Goal: Navigation & Orientation: Find specific page/section

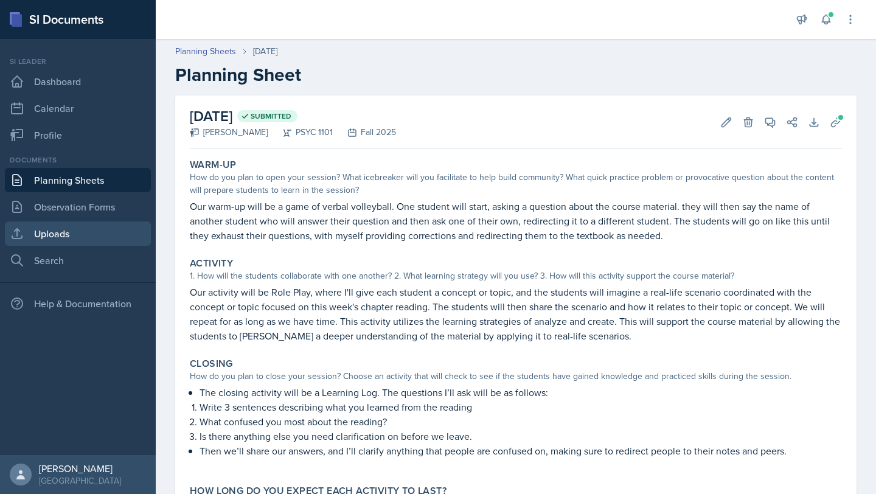
scroll to position [82, 0]
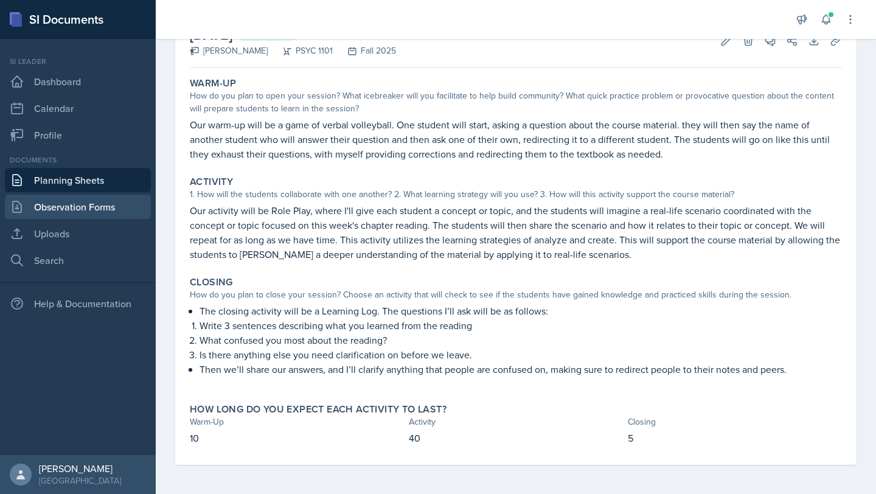
click at [79, 209] on link "Observation Forms" at bounding box center [78, 207] width 146 height 24
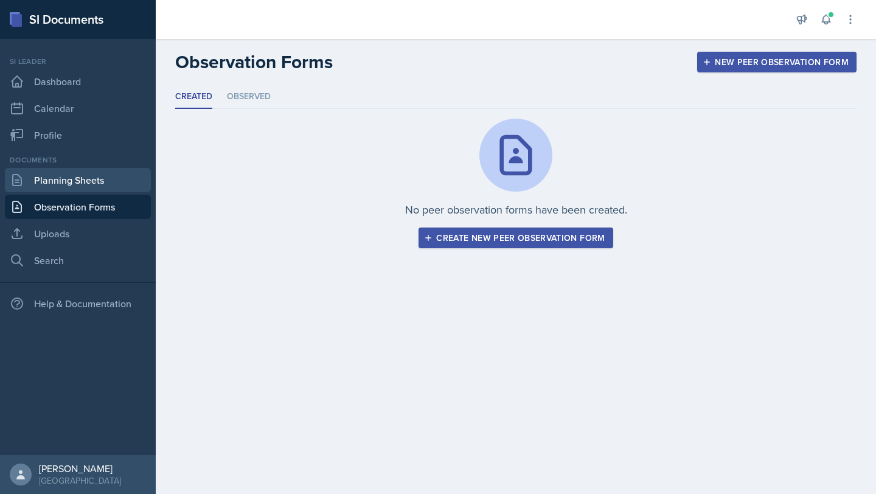
click at [79, 176] on link "Planning Sheets" at bounding box center [78, 180] width 146 height 24
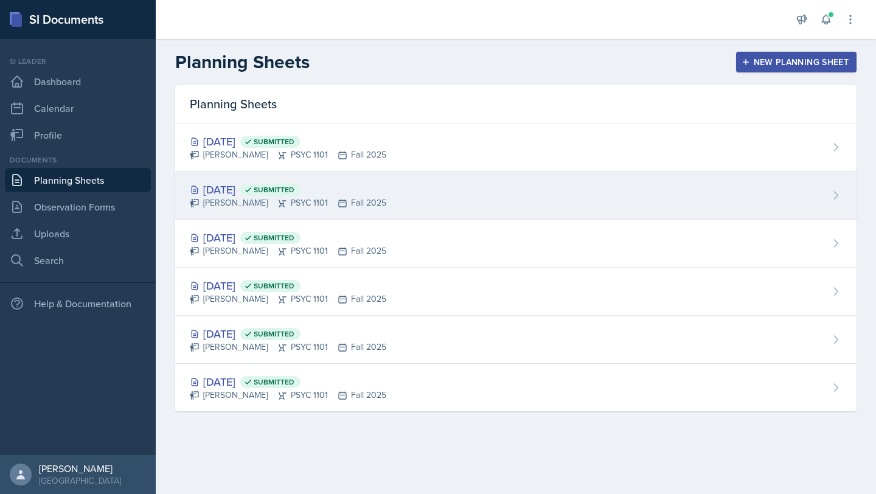
click at [386, 187] on div "[DATE] Submitted [PERSON_NAME] PSYC 1101 Fall 2025" at bounding box center [515, 196] width 681 height 48
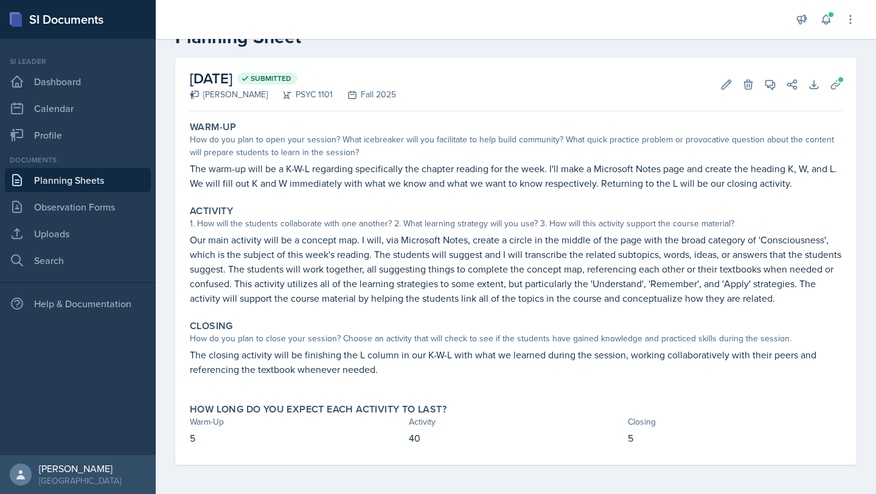
scroll to position [37, 0]
click at [58, 190] on link "Planning Sheets" at bounding box center [78, 180] width 146 height 24
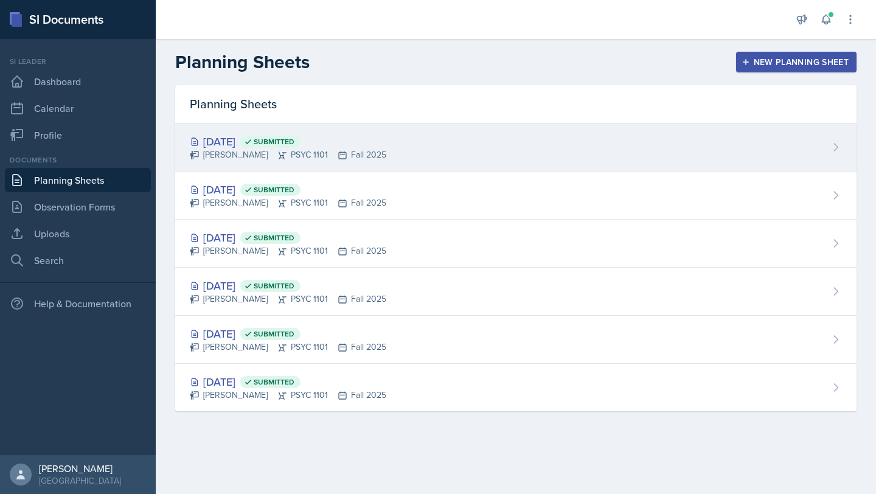
click at [240, 149] on div "[PERSON_NAME] PSYC 1101 Fall 2025" at bounding box center [288, 154] width 196 height 13
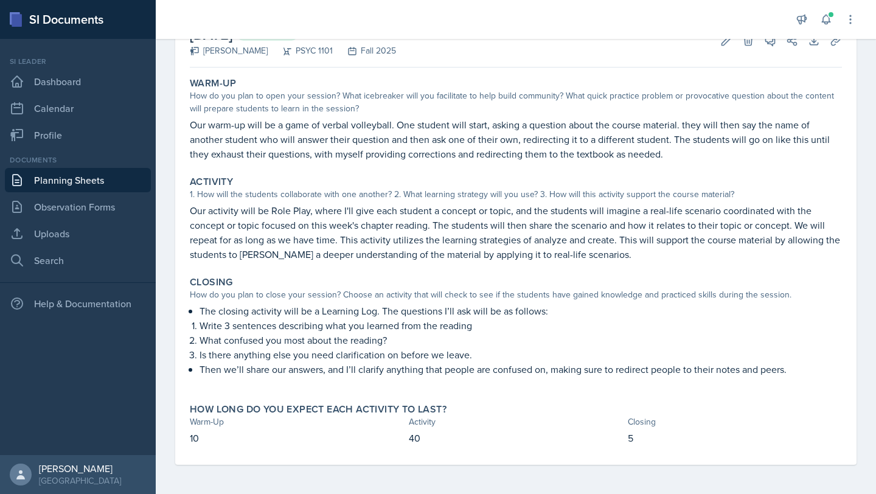
scroll to position [80, 0]
